Goal: Information Seeking & Learning: Learn about a topic

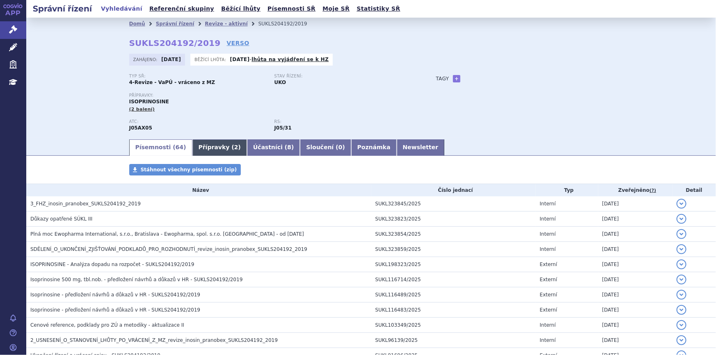
click at [213, 148] on link "Přípravky ( 2 )" at bounding box center [219, 147] width 55 height 16
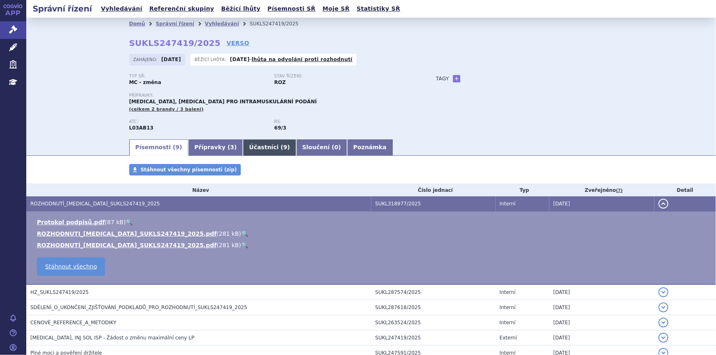
click at [244, 152] on link "Účastníci ( 9 )" at bounding box center [269, 147] width 53 height 16
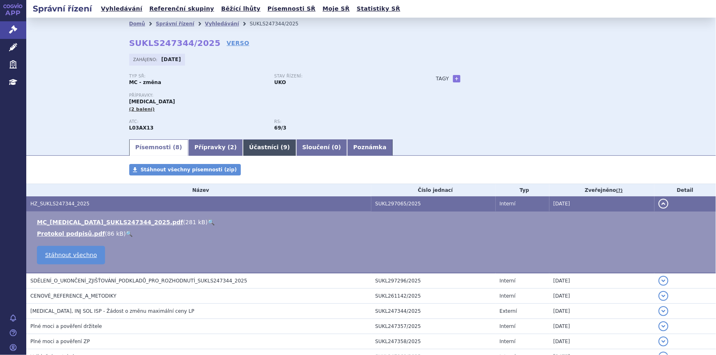
click at [283, 150] on span "9" at bounding box center [285, 147] width 4 height 7
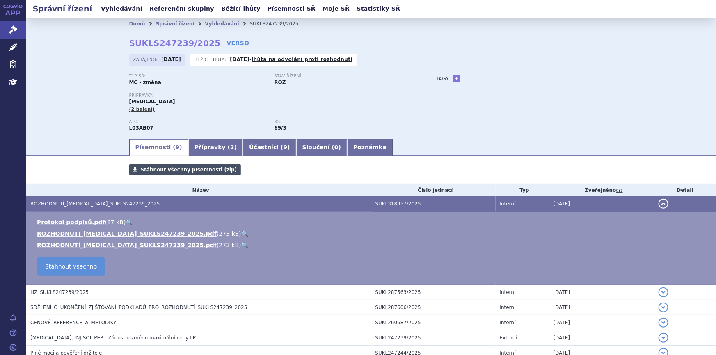
scroll to position [100, 0]
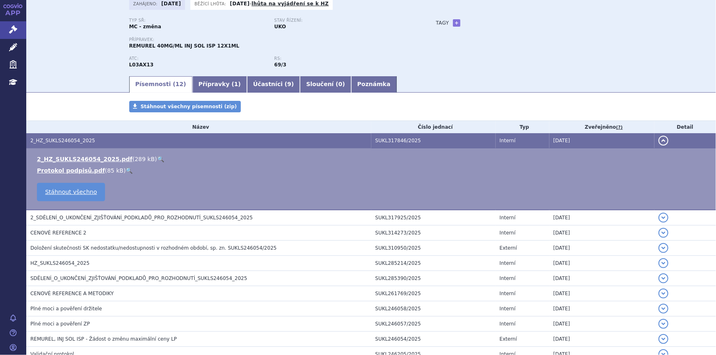
scroll to position [112, 0]
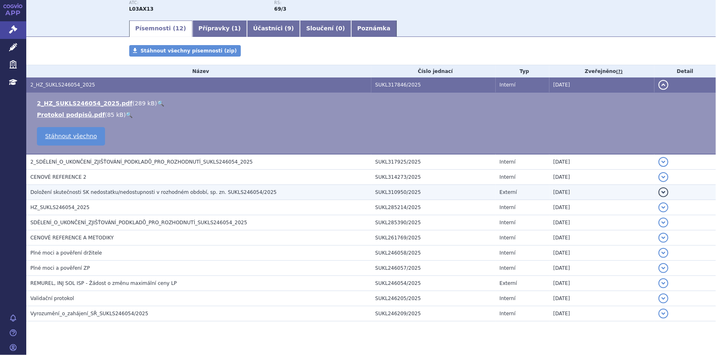
click at [171, 192] on span "Doložení skutečnosti SK nedostatku/nedostupnosti v rozhodném období, sp. zn. SU…" at bounding box center [153, 193] width 246 height 6
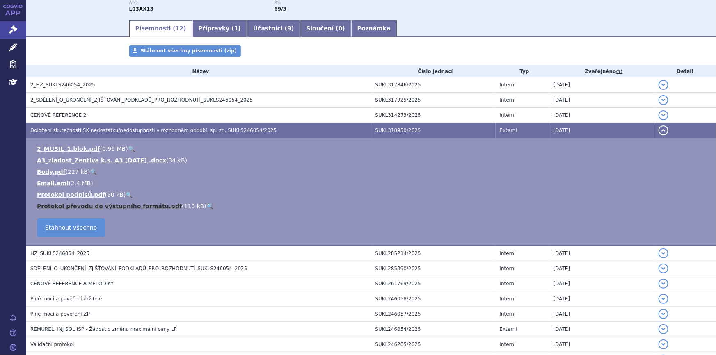
click at [140, 205] on link "Protokol převodu do výstupního formátu.pdf" at bounding box center [109, 206] width 145 height 7
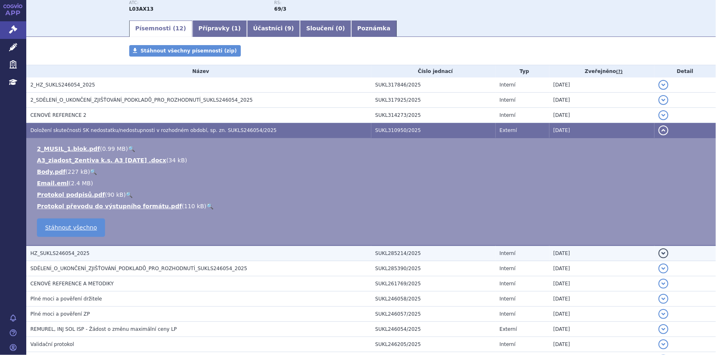
click at [91, 251] on h3 "HZ_SUKLS246054_2025" at bounding box center [200, 253] width 341 height 8
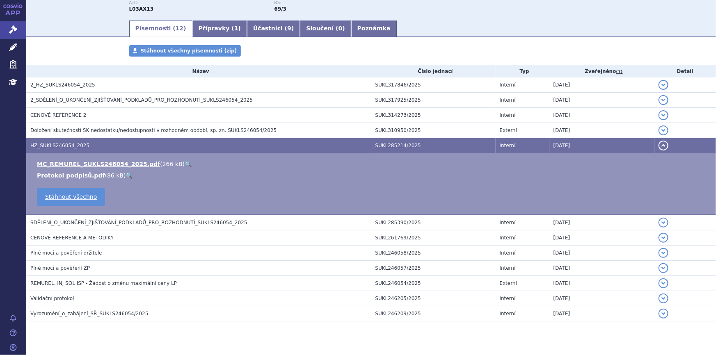
click at [185, 161] on link "🔍" at bounding box center [188, 164] width 7 height 7
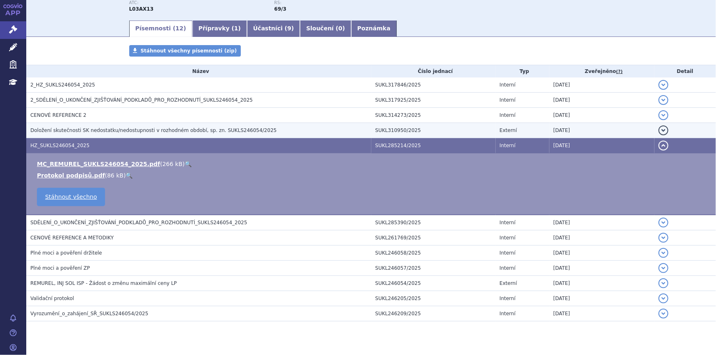
click at [153, 130] on span "Doložení skutečnosti SK nedostatku/nedostupnosti v rozhodném období, sp. zn. SU…" at bounding box center [153, 131] width 246 height 6
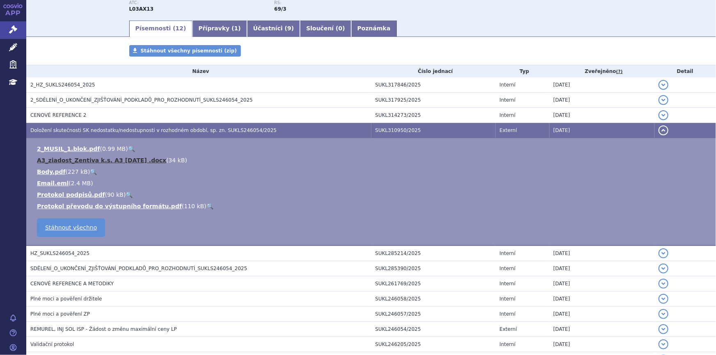
click at [107, 159] on link "A3_ziadost_Zentiva k.s. A3 2.7.2025 .docx" at bounding box center [101, 160] width 129 height 7
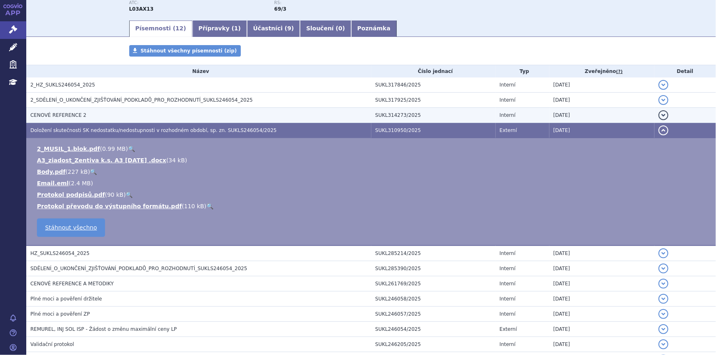
click at [80, 117] on h3 "CENOVÉ REFERENCE 2" at bounding box center [200, 115] width 341 height 8
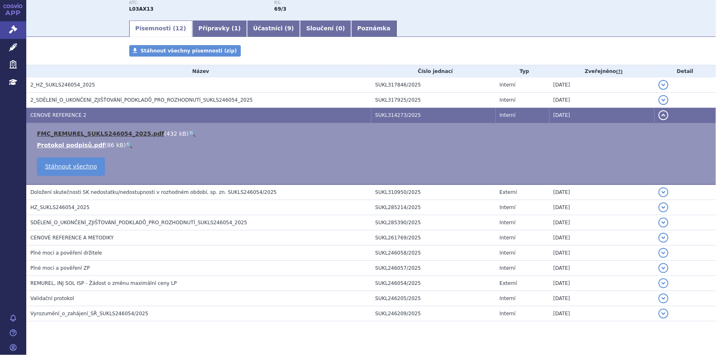
click at [94, 132] on link "FMC_REMUREL_SUKLS246054_2025.pdf" at bounding box center [100, 133] width 127 height 7
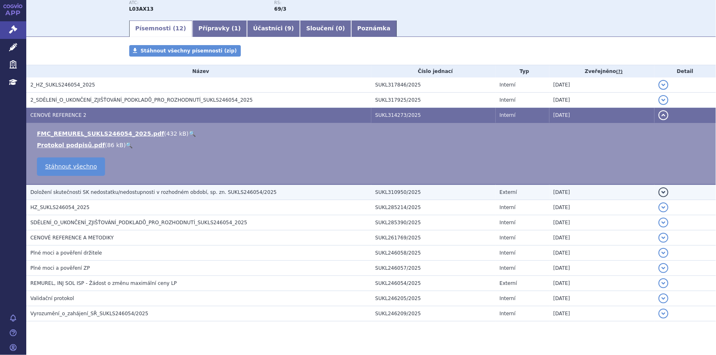
click at [105, 192] on span "Doložení skutečnosti SK nedostatku/nedostupnosti v rozhodném období, sp. zn. SU…" at bounding box center [153, 193] width 246 height 6
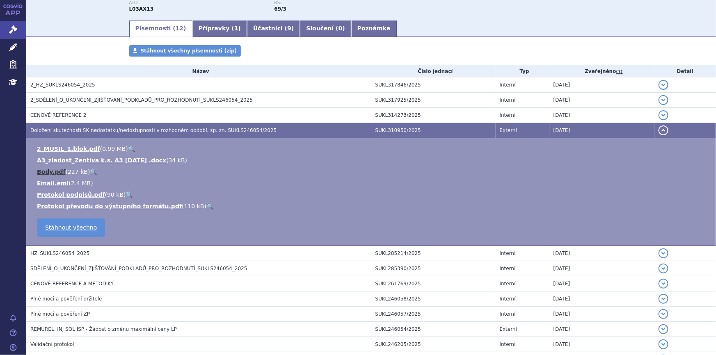
click at [55, 172] on link "Body.pdf" at bounding box center [51, 172] width 29 height 7
